Goal: Navigation & Orientation: Find specific page/section

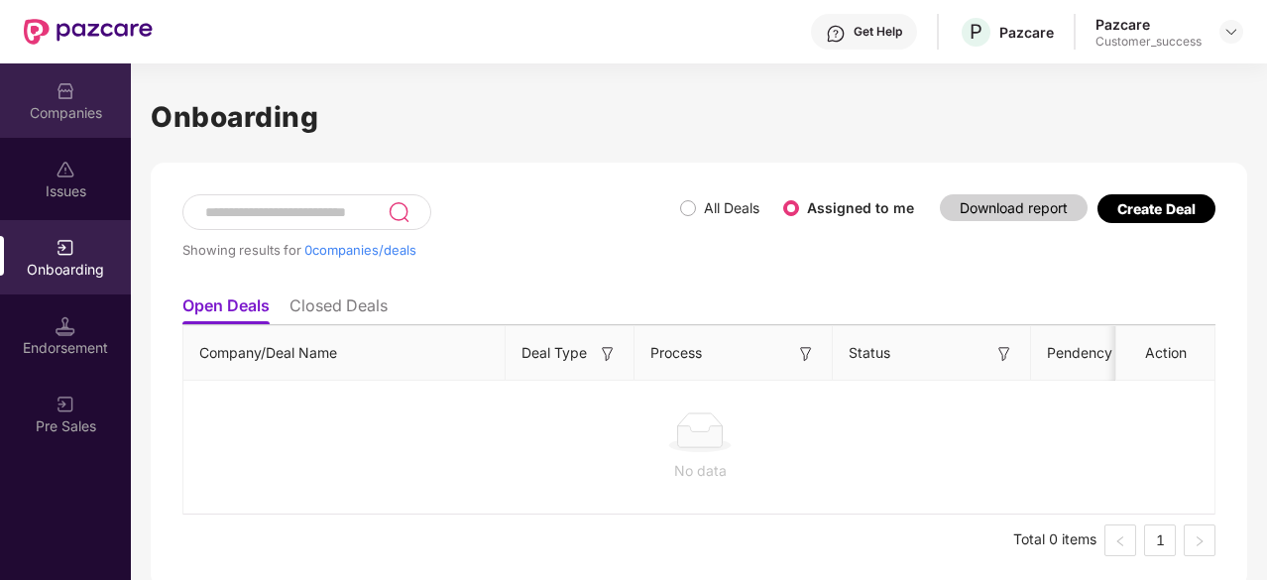
click at [63, 97] on img at bounding box center [66, 91] width 20 height 20
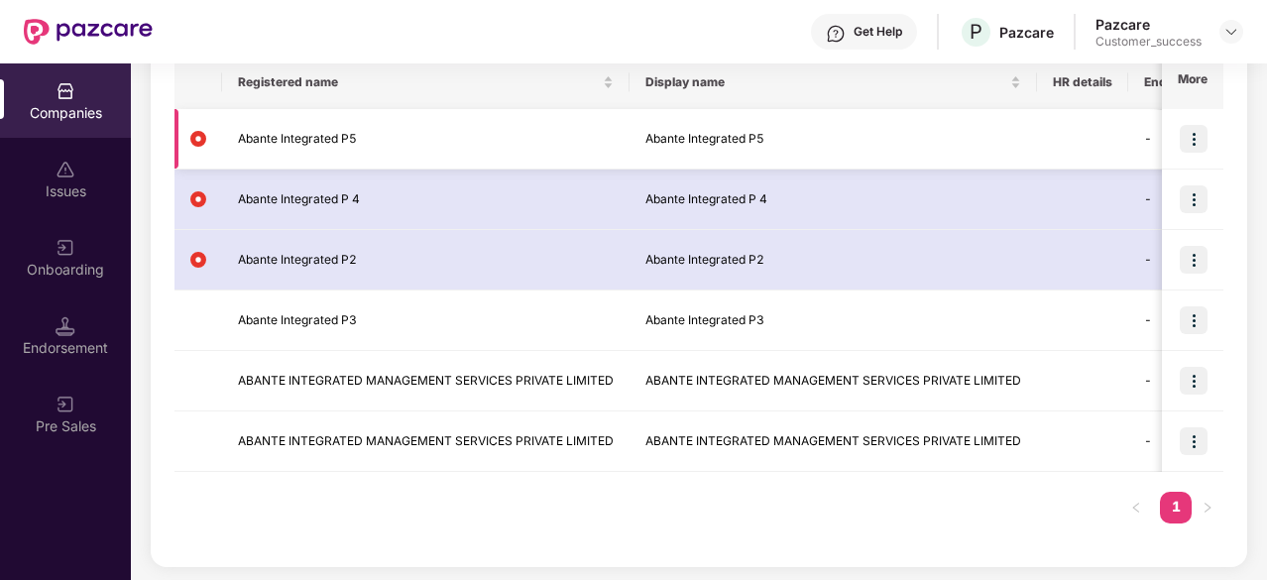
scroll to position [333, 0]
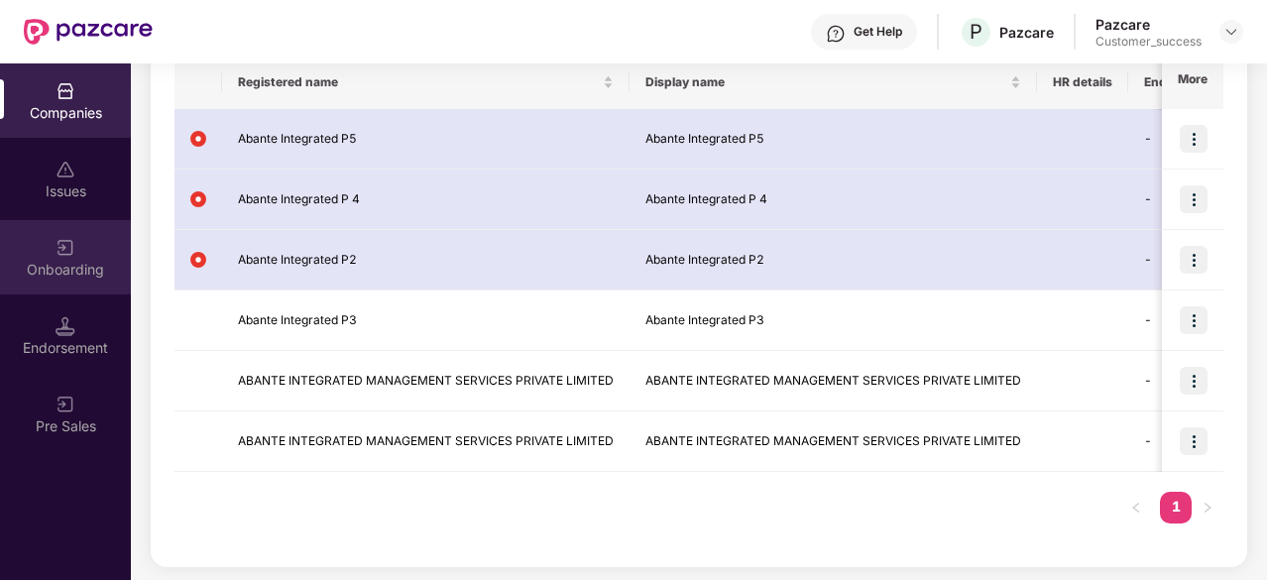
click at [73, 265] on div "Onboarding" at bounding box center [65, 270] width 131 height 20
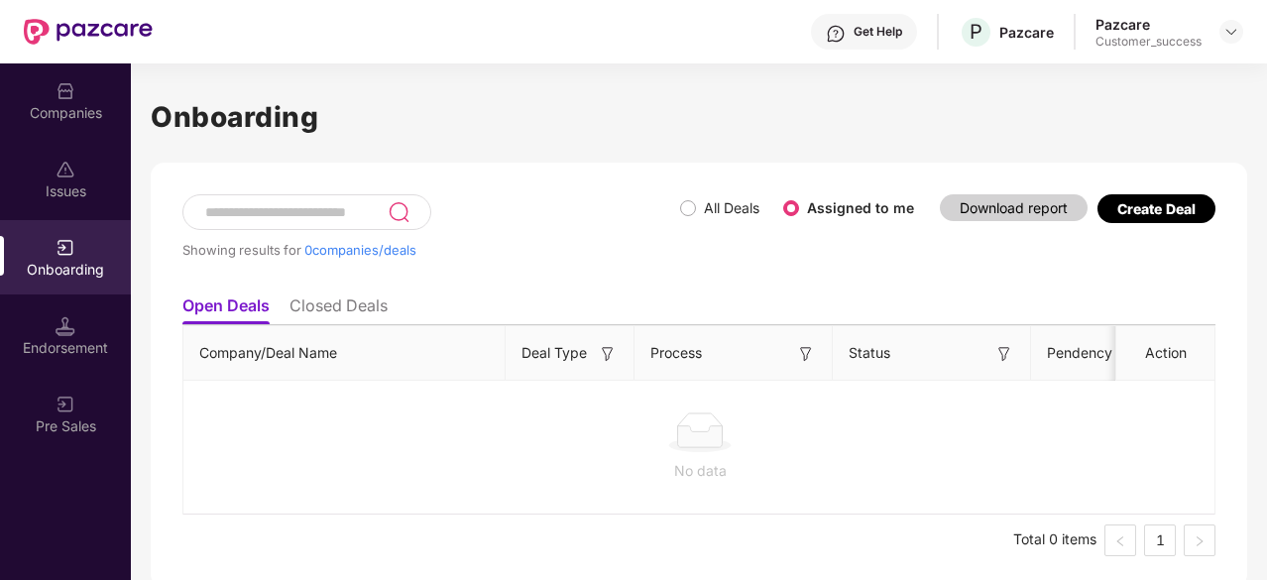
click at [61, 110] on div "Companies" at bounding box center [65, 113] width 131 height 20
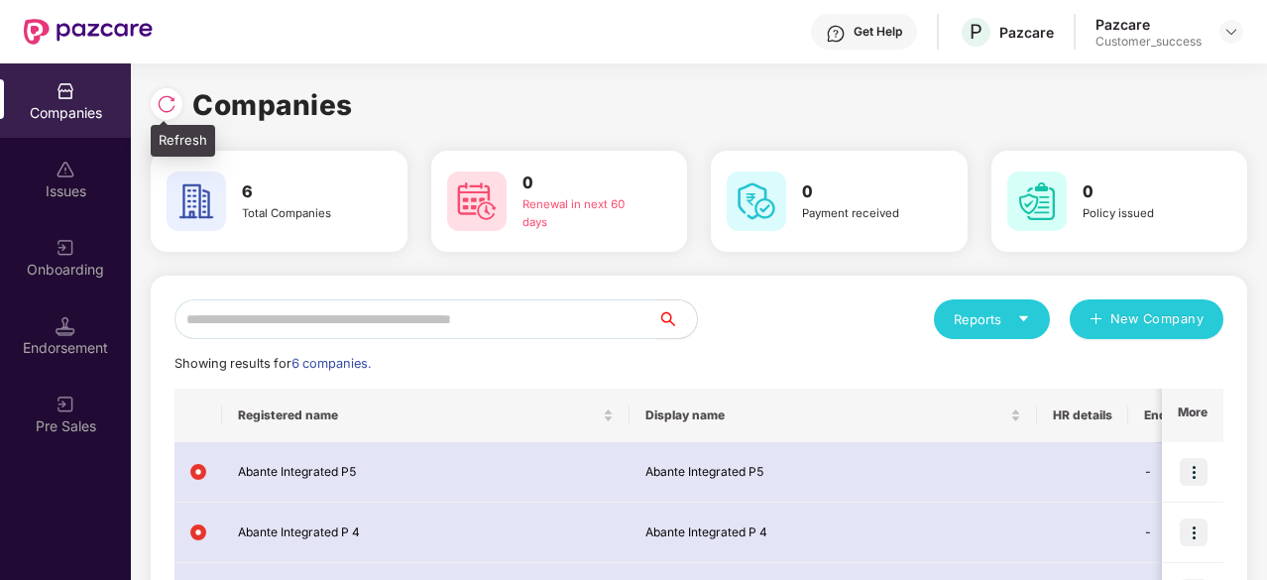
click at [180, 99] on div at bounding box center [167, 104] width 32 height 32
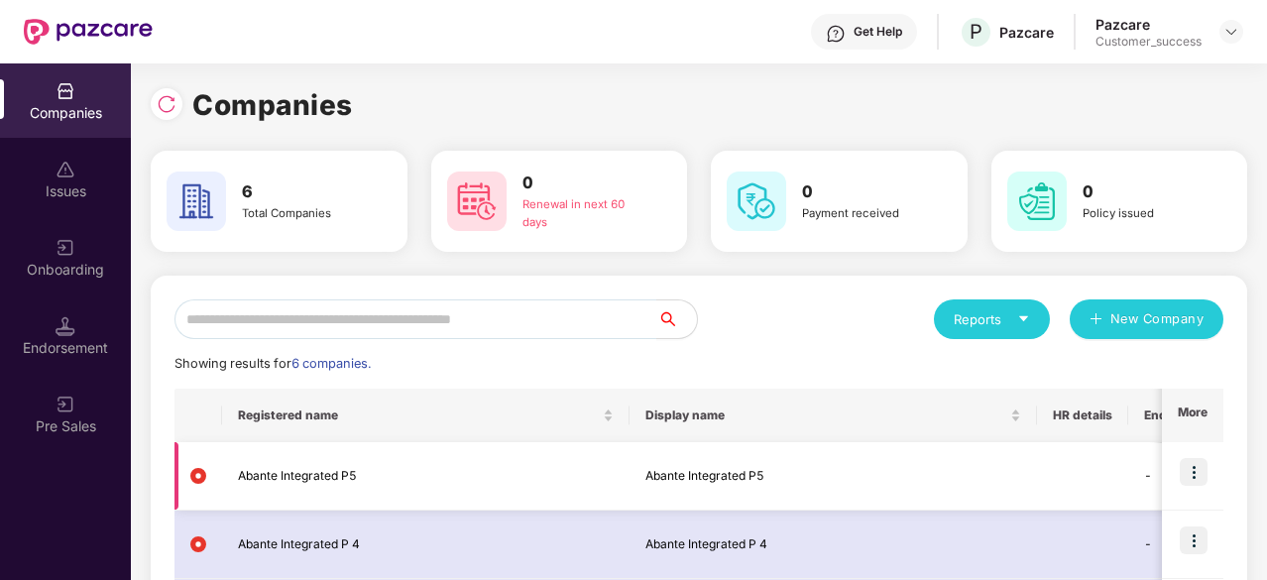
click at [1202, 467] on img at bounding box center [1193, 472] width 28 height 28
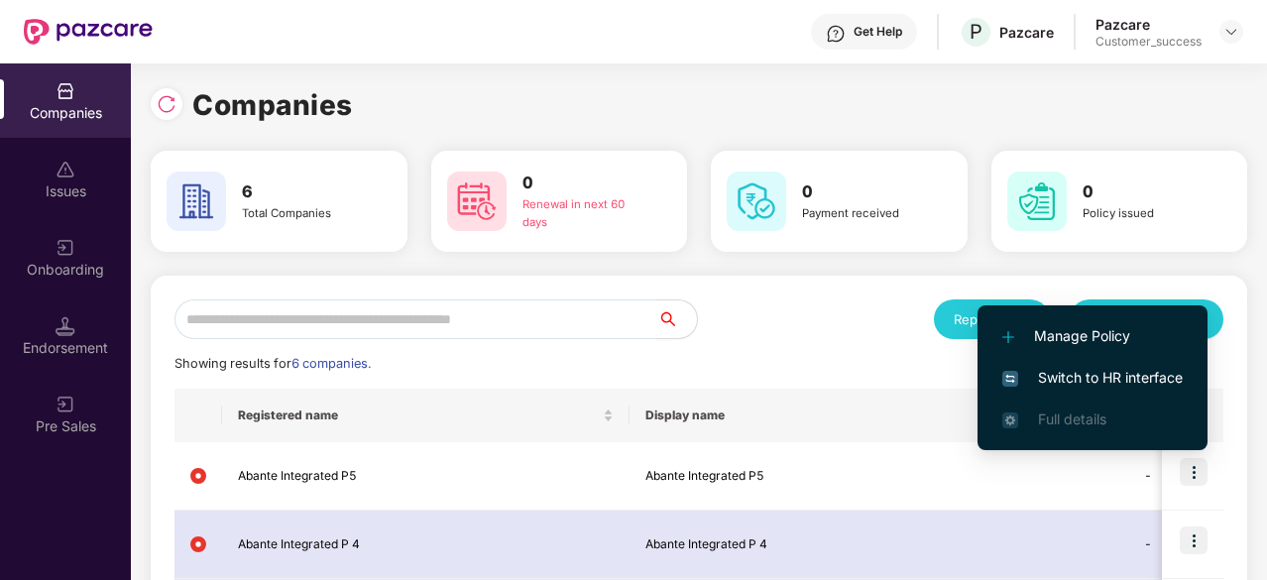
click at [1094, 379] on span "Switch to HR interface" at bounding box center [1092, 378] width 180 height 22
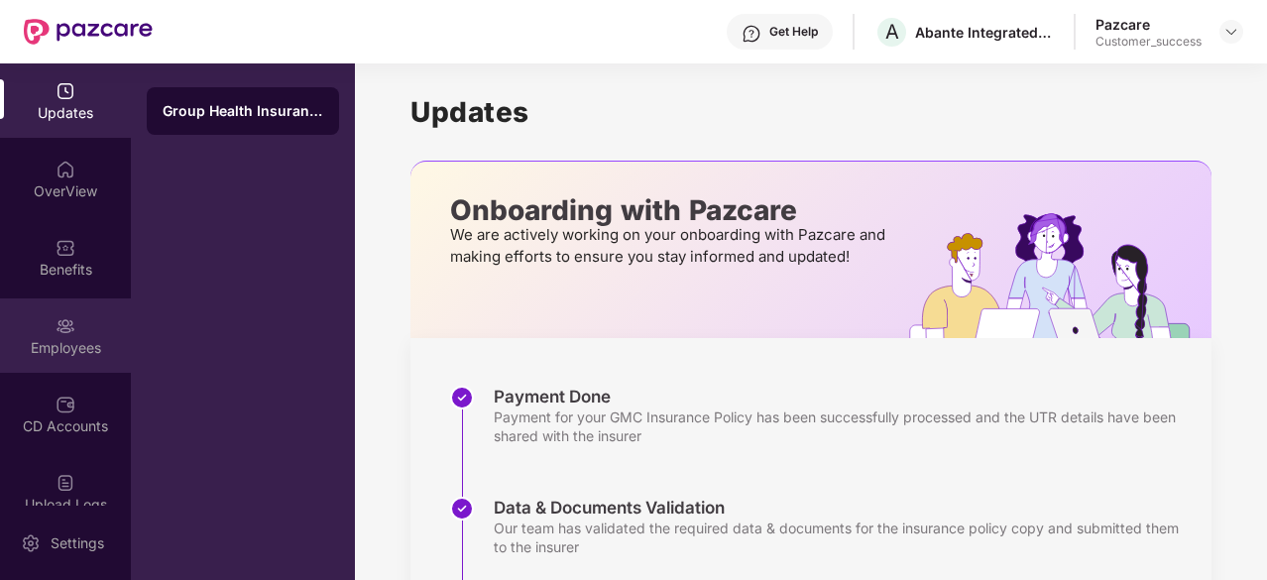
click at [69, 363] on div "Employees" at bounding box center [65, 335] width 131 height 74
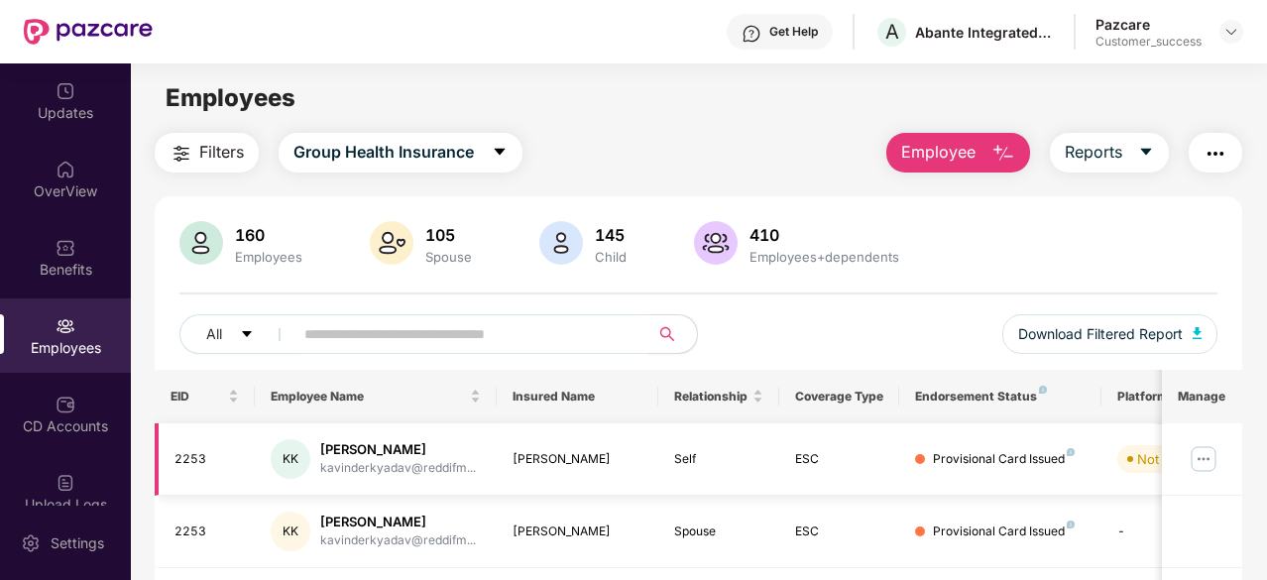
click at [1207, 457] on img at bounding box center [1203, 459] width 32 height 32
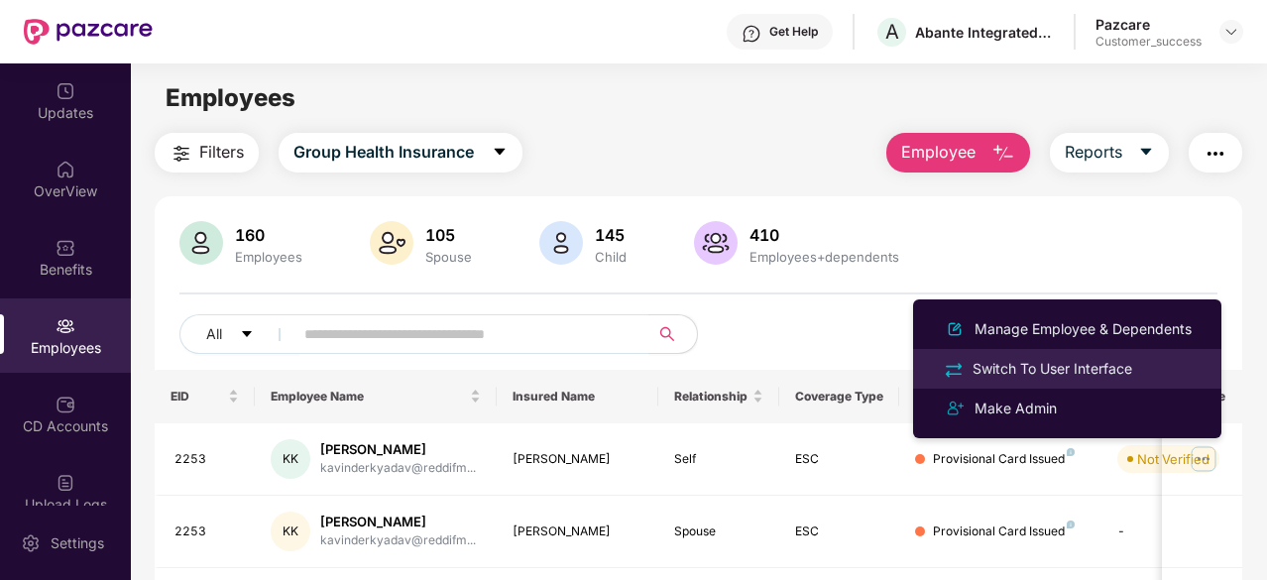
click at [1062, 367] on div "Switch To User Interface" at bounding box center [1051, 369] width 167 height 22
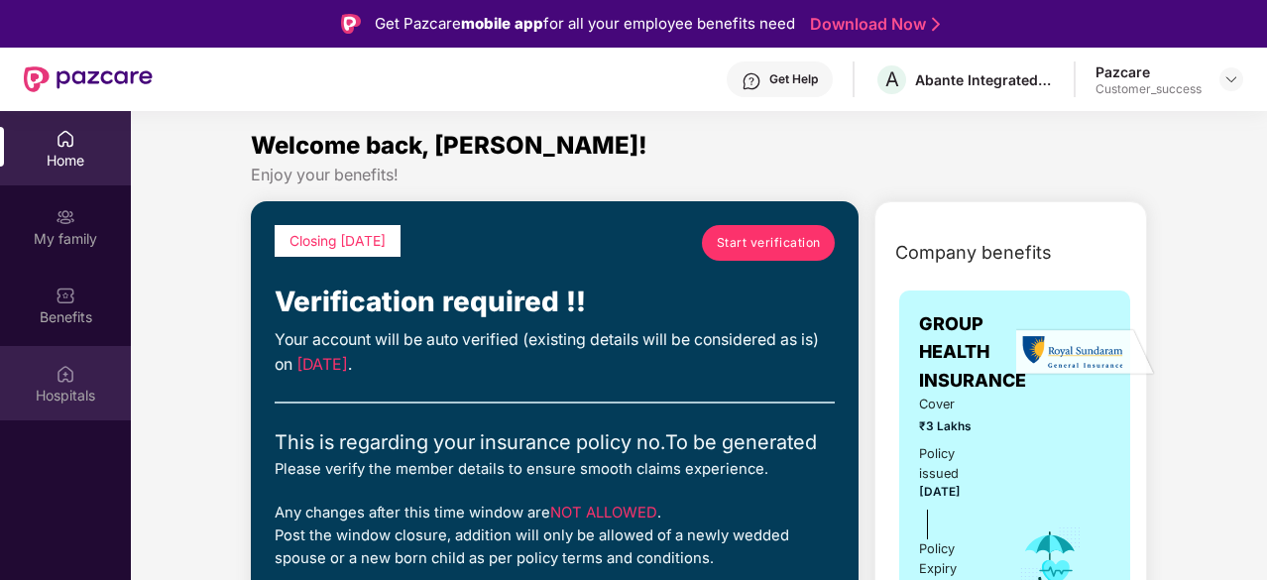
click at [52, 394] on div "Hospitals" at bounding box center [65, 396] width 131 height 20
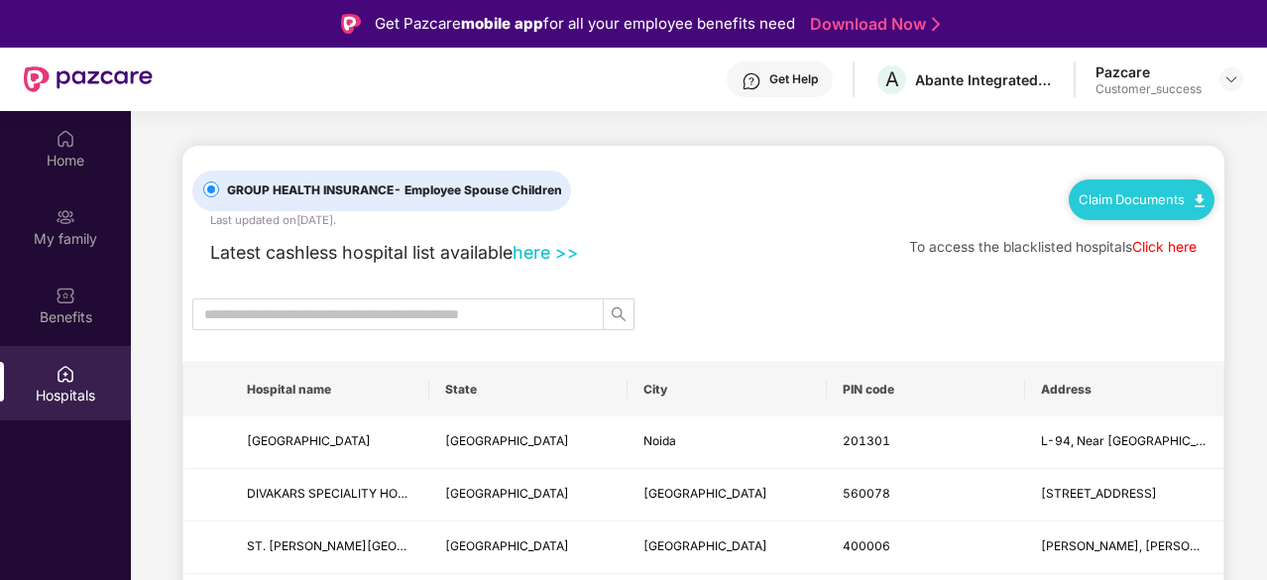
click at [1162, 197] on link "Claim Documents" at bounding box center [1141, 199] width 126 height 16
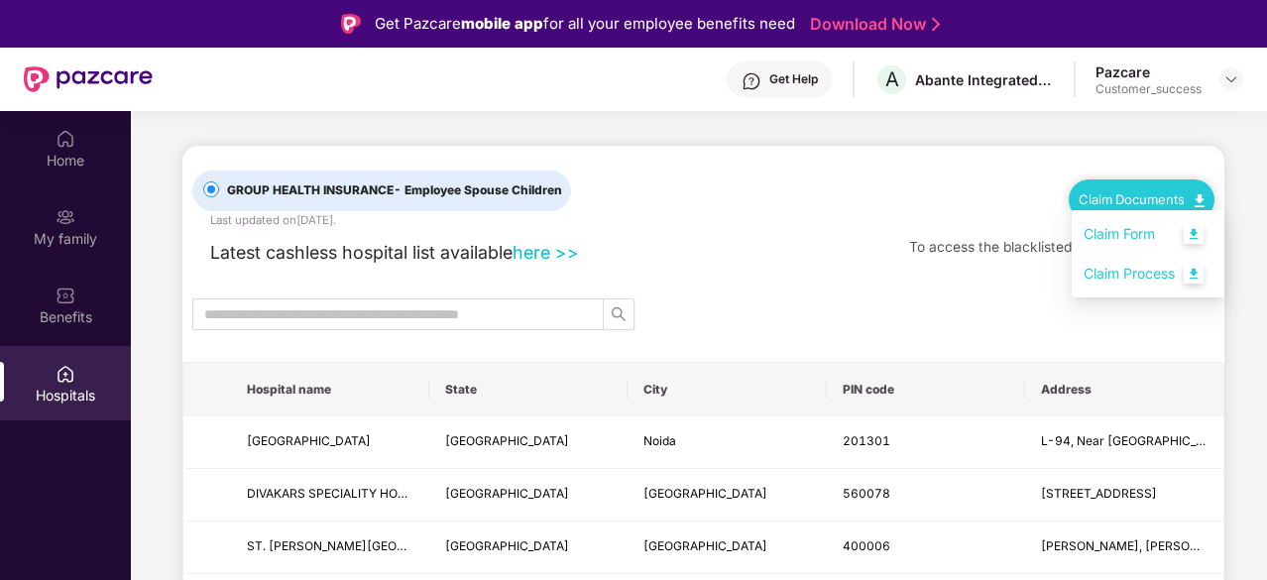
click at [1136, 241] on link "Claim Form" at bounding box center [1147, 234] width 129 height 43
